Goal: Information Seeking & Learning: Learn about a topic

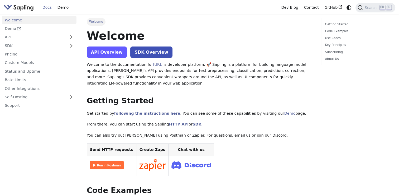
click at [112, 56] on link "API Overview" at bounding box center [107, 51] width 40 height 11
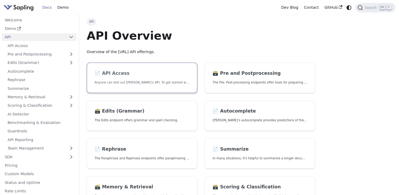
click at [166, 72] on h2 "📄️ API Access" at bounding box center [142, 73] width 95 height 6
